Goal: Information Seeking & Learning: Learn about a topic

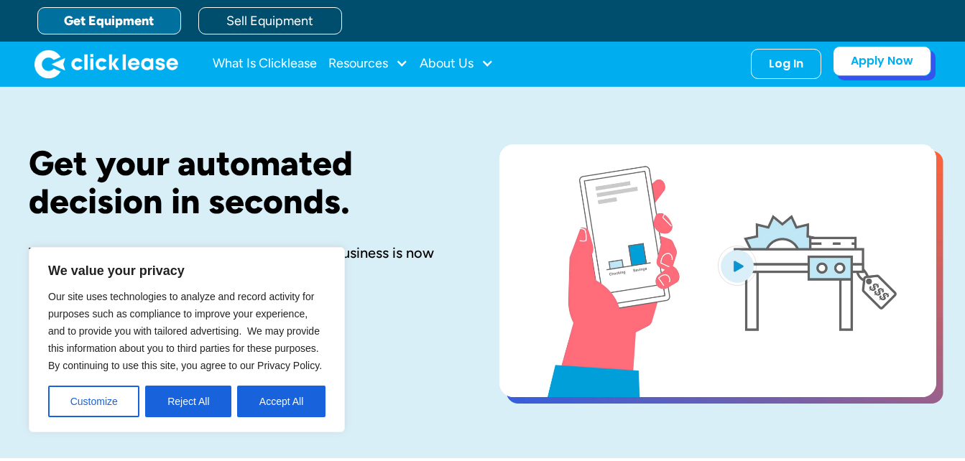
click at [895, 69] on link "Apply Now" at bounding box center [882, 61] width 98 height 30
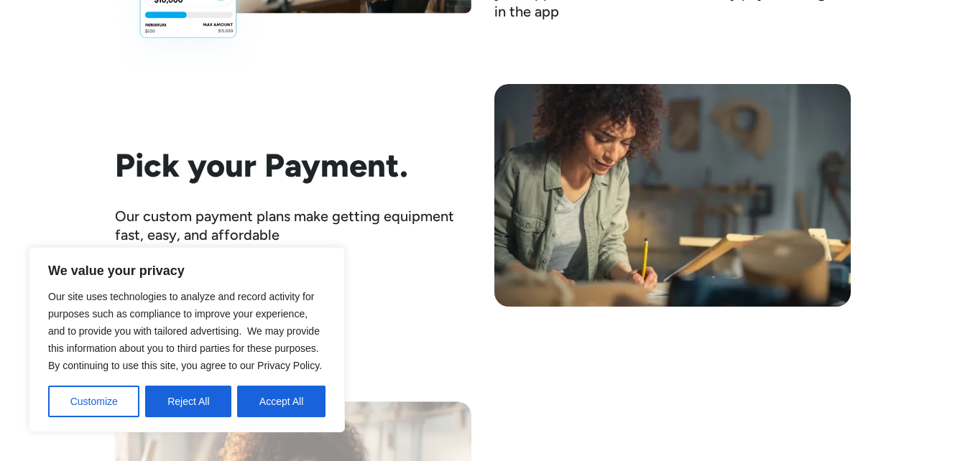
scroll to position [2213, 0]
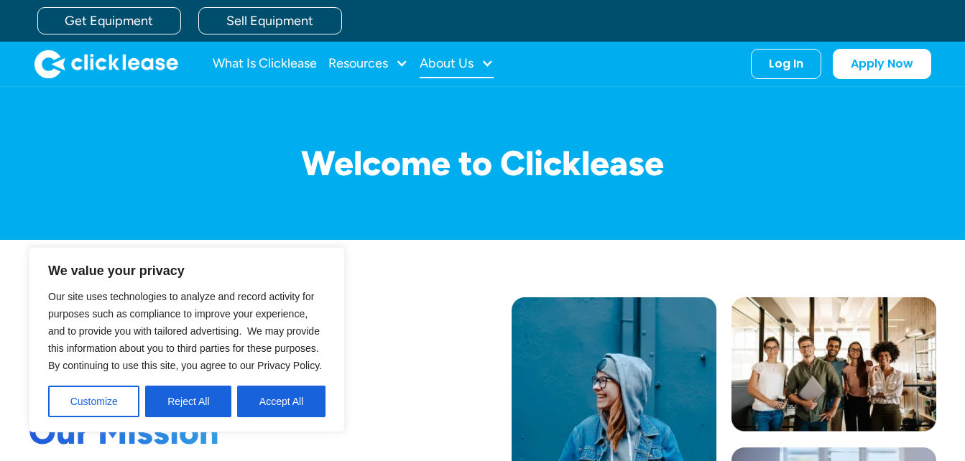
click at [481, 65] on div "About Us" at bounding box center [457, 64] width 74 height 29
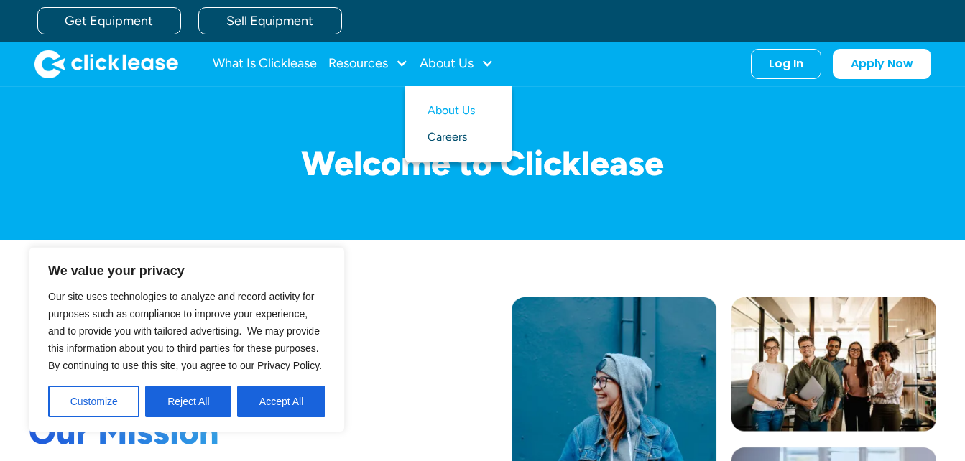
click at [444, 131] on link "Careers" at bounding box center [459, 137] width 62 height 27
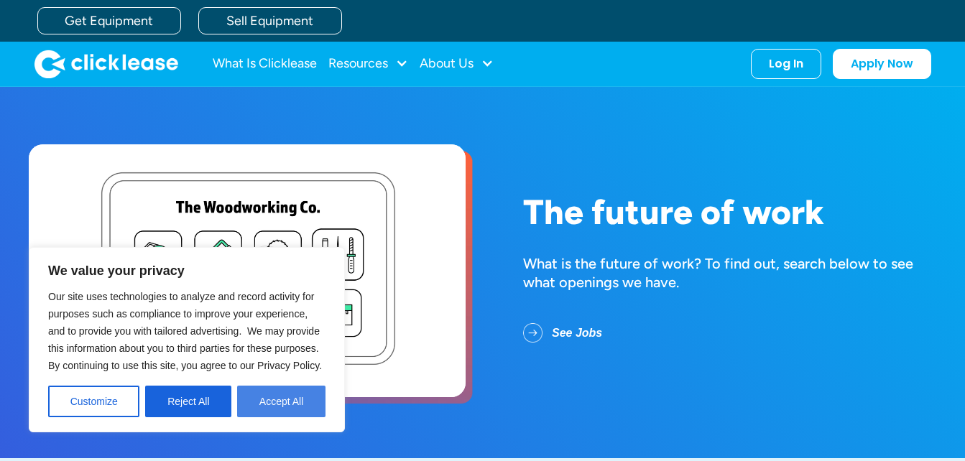
click at [272, 399] on button "Accept All" at bounding box center [281, 402] width 88 height 32
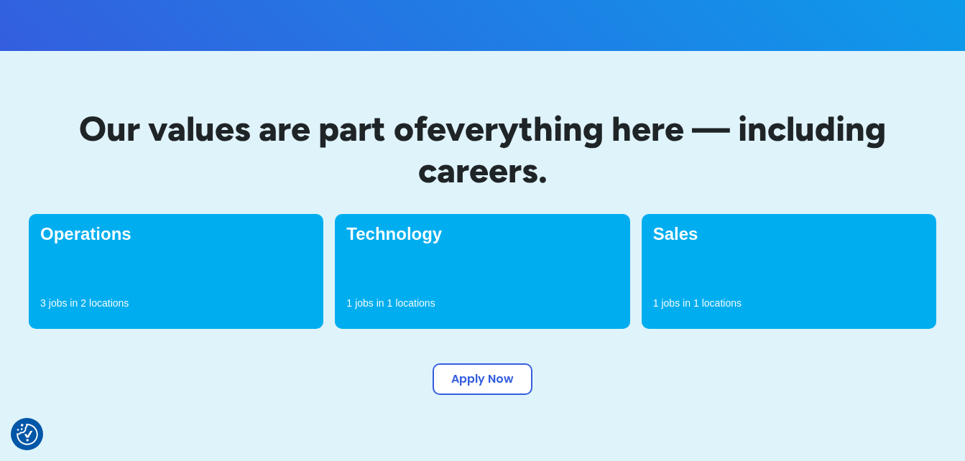
scroll to position [415, 0]
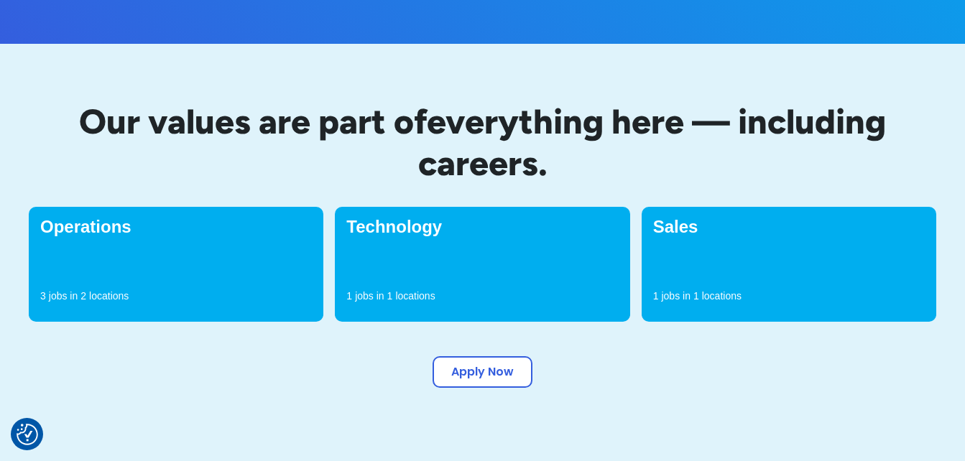
click at [687, 278] on div "Sales 1 jobs in 1 locations" at bounding box center [789, 264] width 295 height 115
click at [490, 377] on link "Apply Now" at bounding box center [483, 370] width 100 height 32
